Goal: Transaction & Acquisition: Purchase product/service

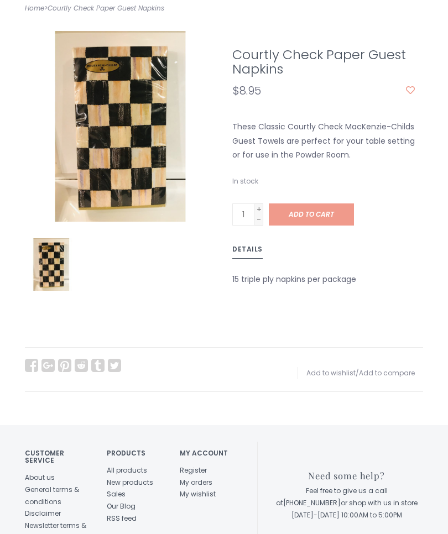
scroll to position [87, 0]
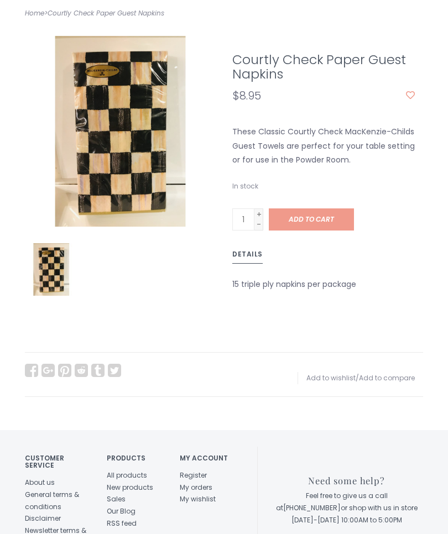
click at [295, 257] on div "Details" at bounding box center [323, 255] width 199 height 17
click at [363, 186] on div "In stock" at bounding box center [327, 186] width 191 height 12
click at [321, 220] on span "Add to cart" at bounding box center [311, 219] width 45 height 9
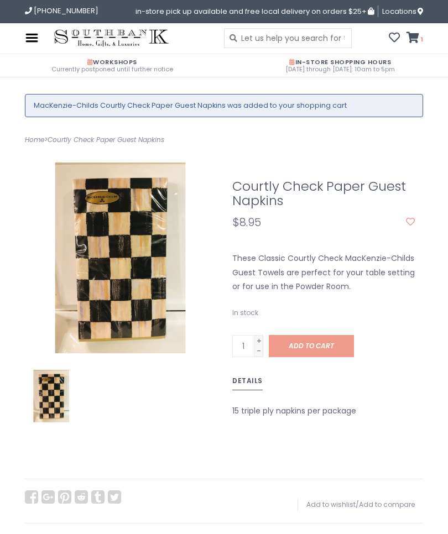
click at [413, 38] on icon at bounding box center [413, 37] width 13 height 11
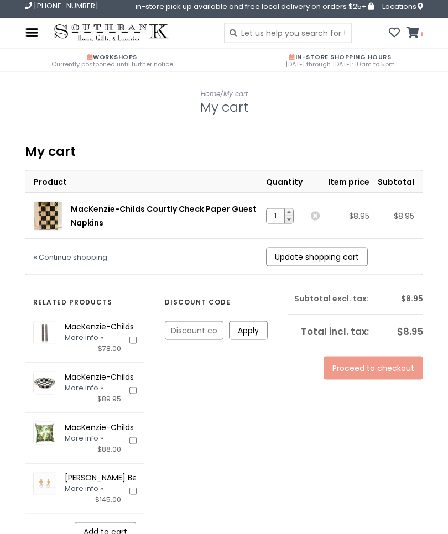
scroll to position [14, 0]
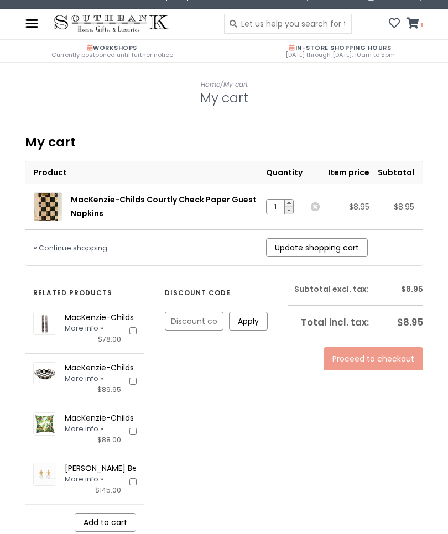
click at [367, 351] on link "Proceed to checkout" at bounding box center [374, 358] width 100 height 23
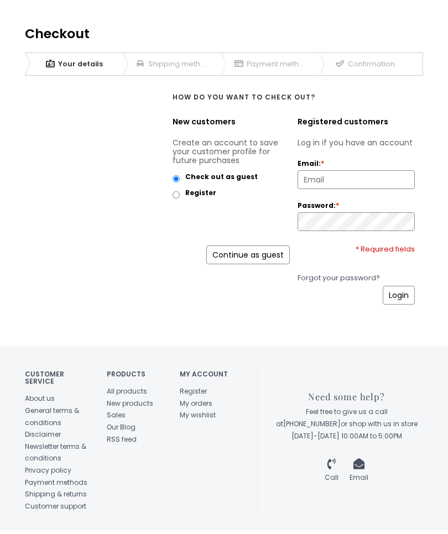
scroll to position [126, 0]
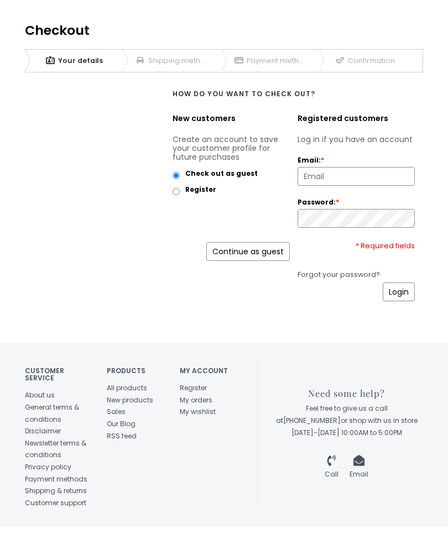
click at [63, 486] on link "Shipping & returns" at bounding box center [56, 490] width 62 height 9
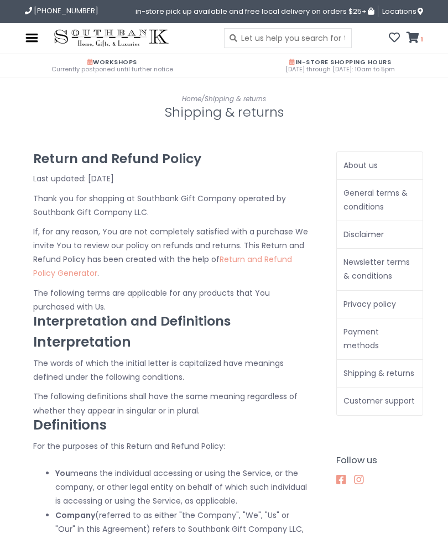
click at [409, 40] on icon at bounding box center [413, 37] width 13 height 11
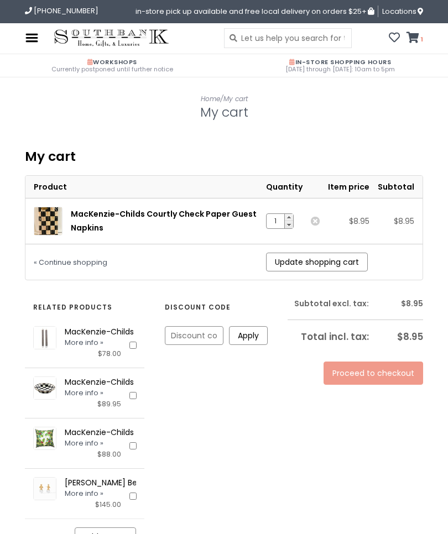
click at [368, 374] on link "Proceed to checkout" at bounding box center [374, 373] width 100 height 23
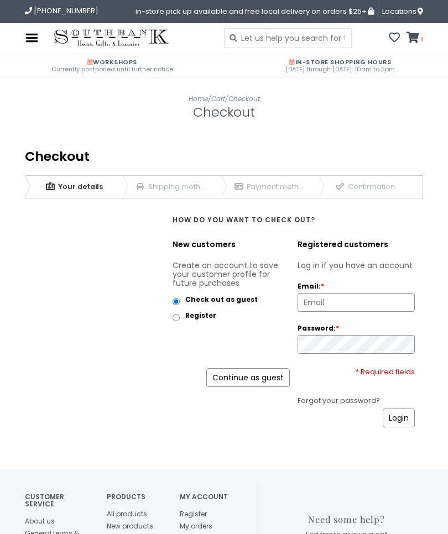
click at [245, 382] on link "Continue as guest" at bounding box center [248, 377] width 84 height 19
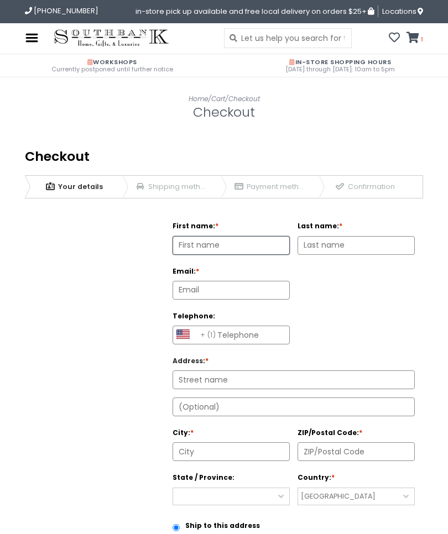
click at [400, 37] on icon at bounding box center [394, 37] width 11 height 11
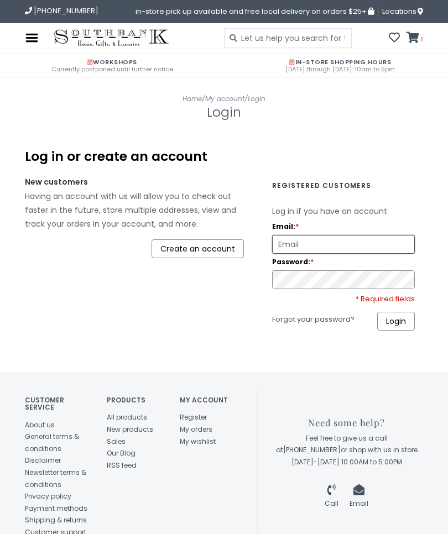
click at [418, 34] on icon at bounding box center [413, 37] width 13 height 11
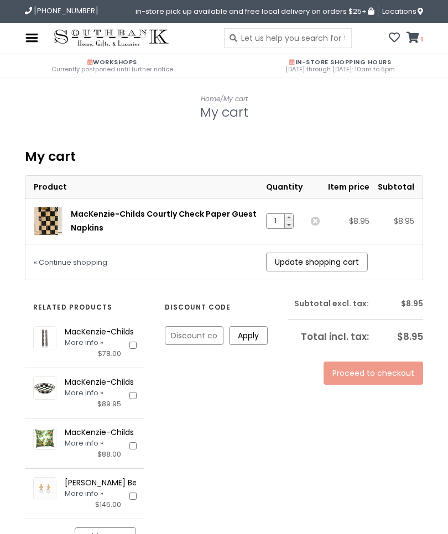
click at [320, 222] on link "Remove" at bounding box center [315, 221] width 9 height 9
